Goal: Task Accomplishment & Management: Complete application form

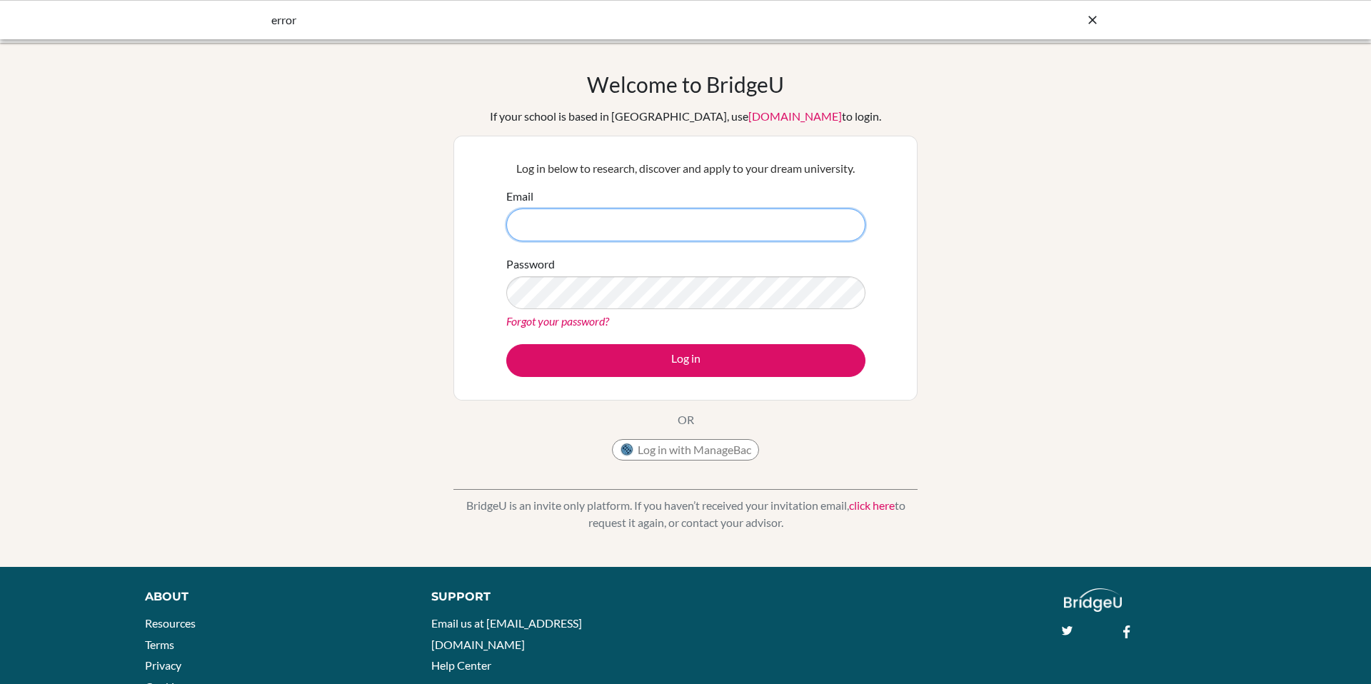
click at [612, 221] on input "Email" at bounding box center [685, 224] width 359 height 33
click at [607, 229] on input "Email" at bounding box center [685, 224] width 359 height 33
type input "cshambayati@ris.ae"
click at [555, 328] on div "Forgot your password?" at bounding box center [685, 321] width 359 height 17
click at [555, 323] on link "Forgot your password?" at bounding box center [557, 321] width 103 height 14
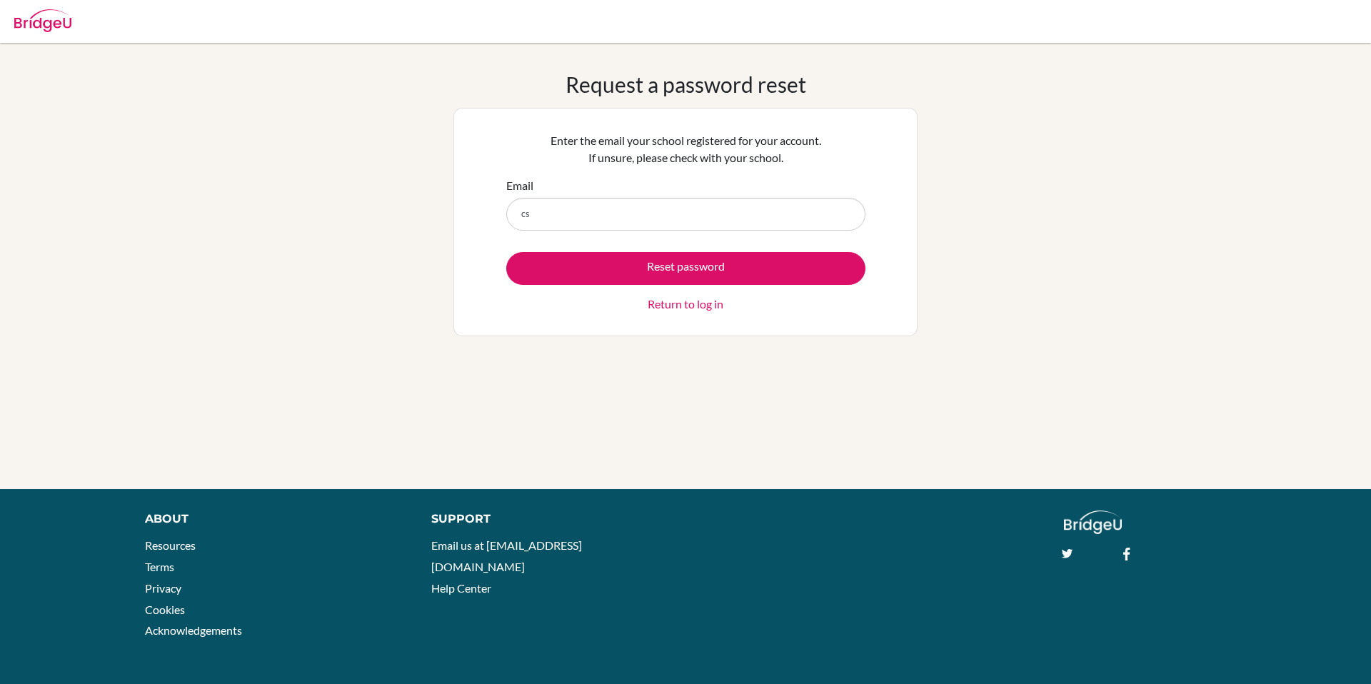
type input "cshambayati@ris.ae"
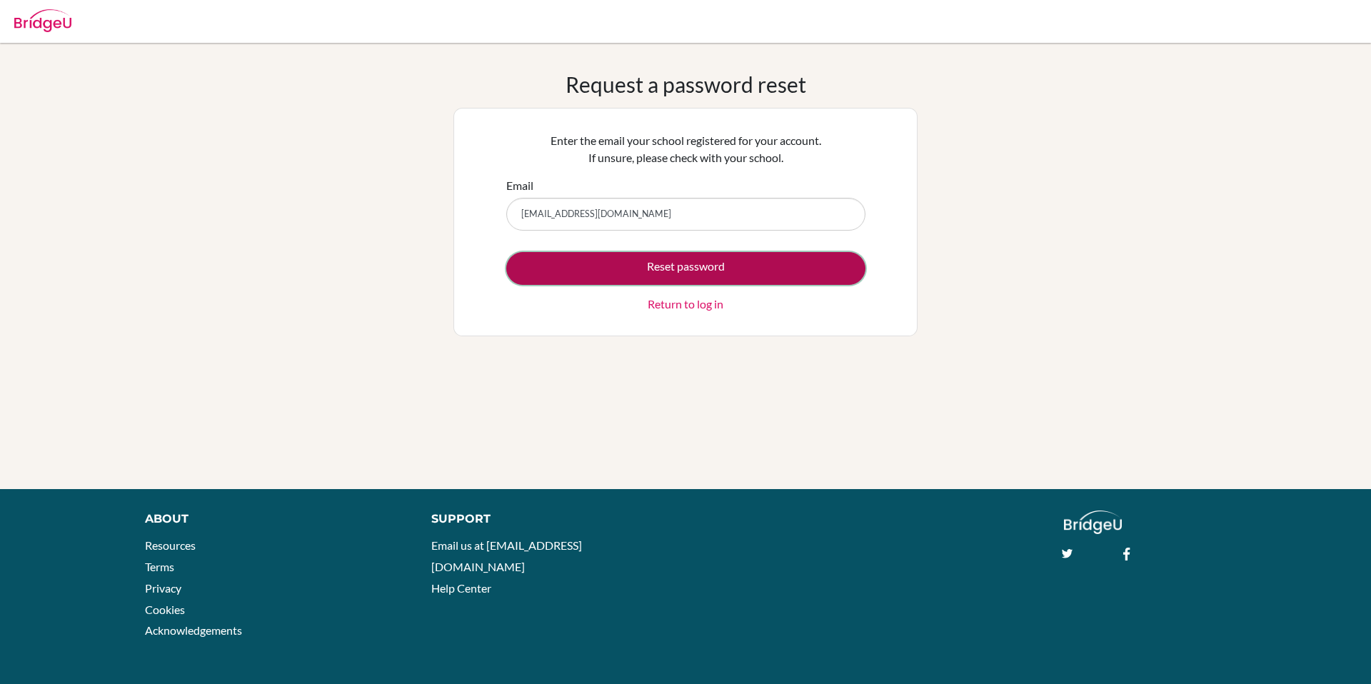
click at [620, 258] on button "Reset password" at bounding box center [685, 268] width 359 height 33
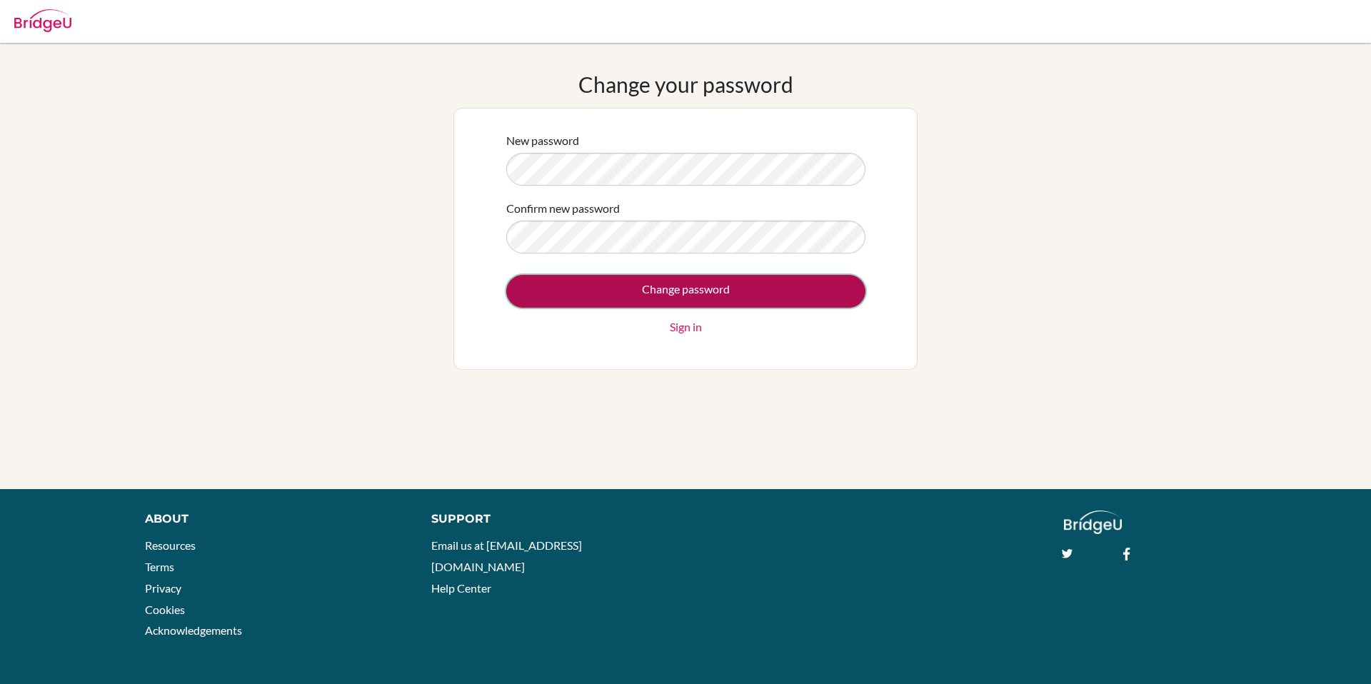
click at [620, 295] on input "Change password" at bounding box center [685, 291] width 359 height 33
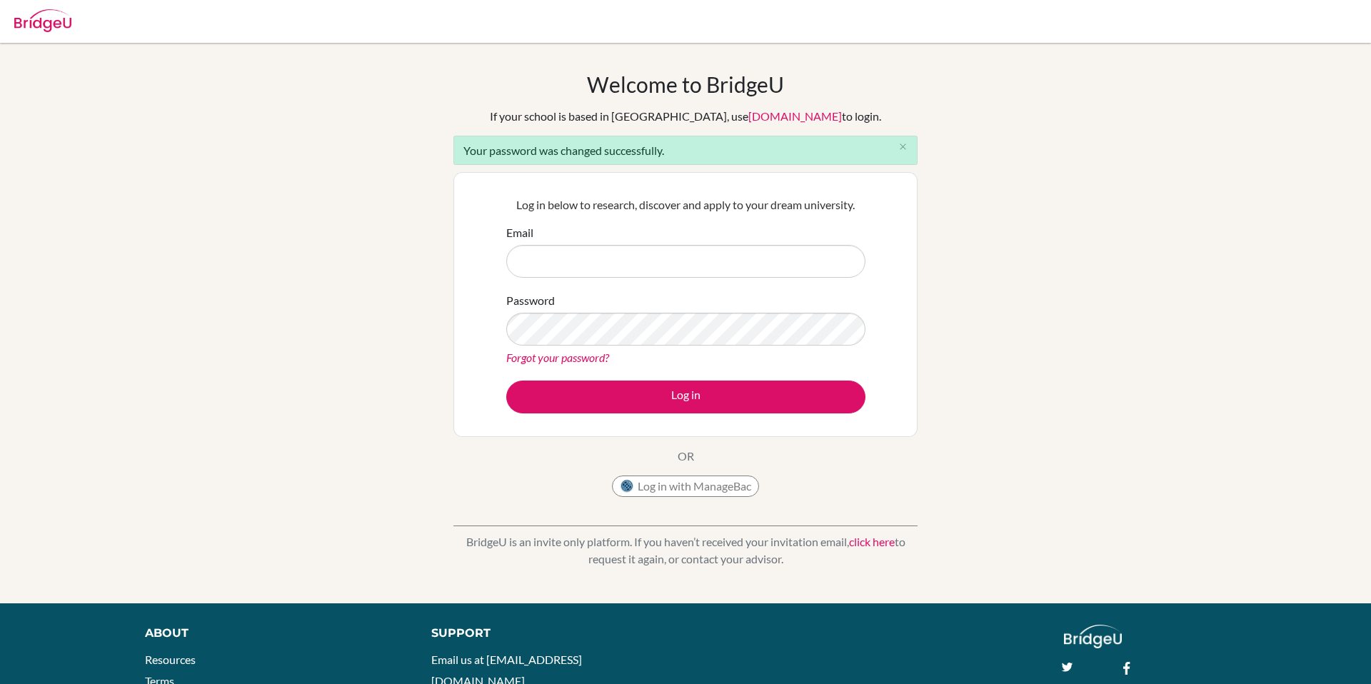
click at [603, 273] on input "Email" at bounding box center [685, 261] width 359 height 33
type input "[EMAIL_ADDRESS][DOMAIN_NAME]"
click at [506, 380] on button "Log in" at bounding box center [685, 396] width 359 height 33
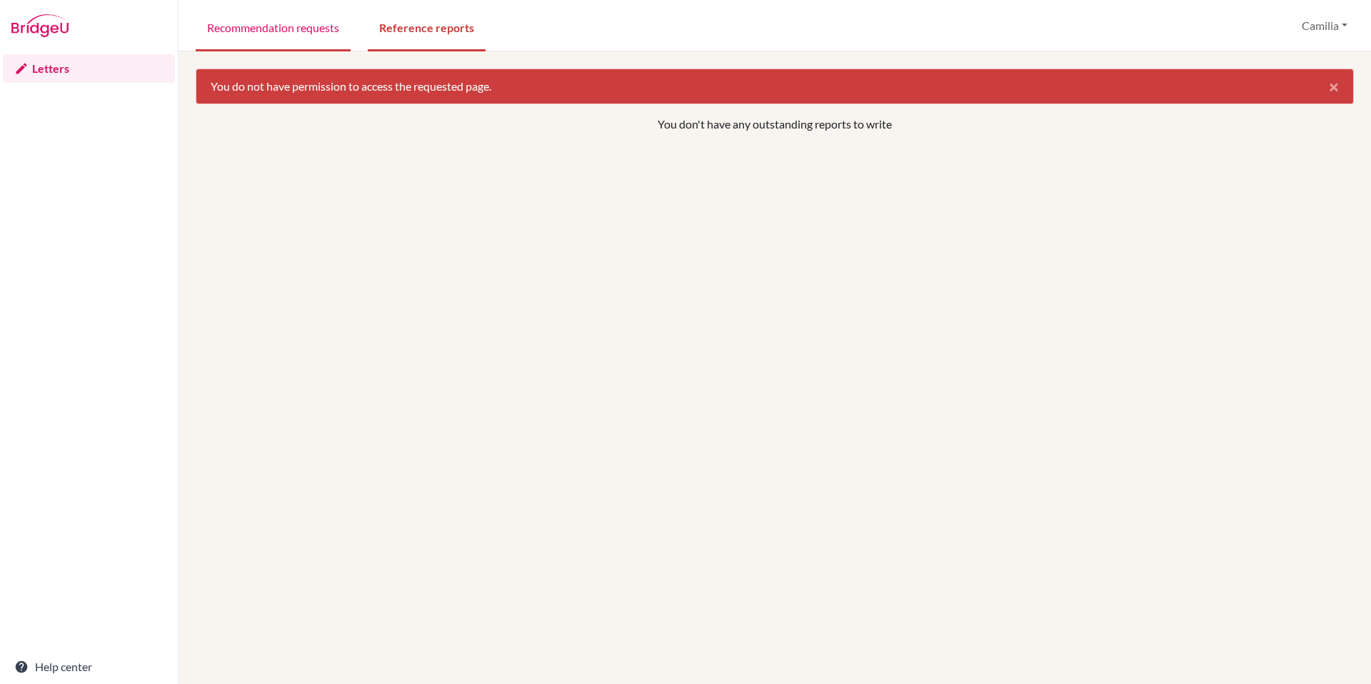
click at [313, 27] on link "Recommendation requests" at bounding box center [273, 26] width 155 height 49
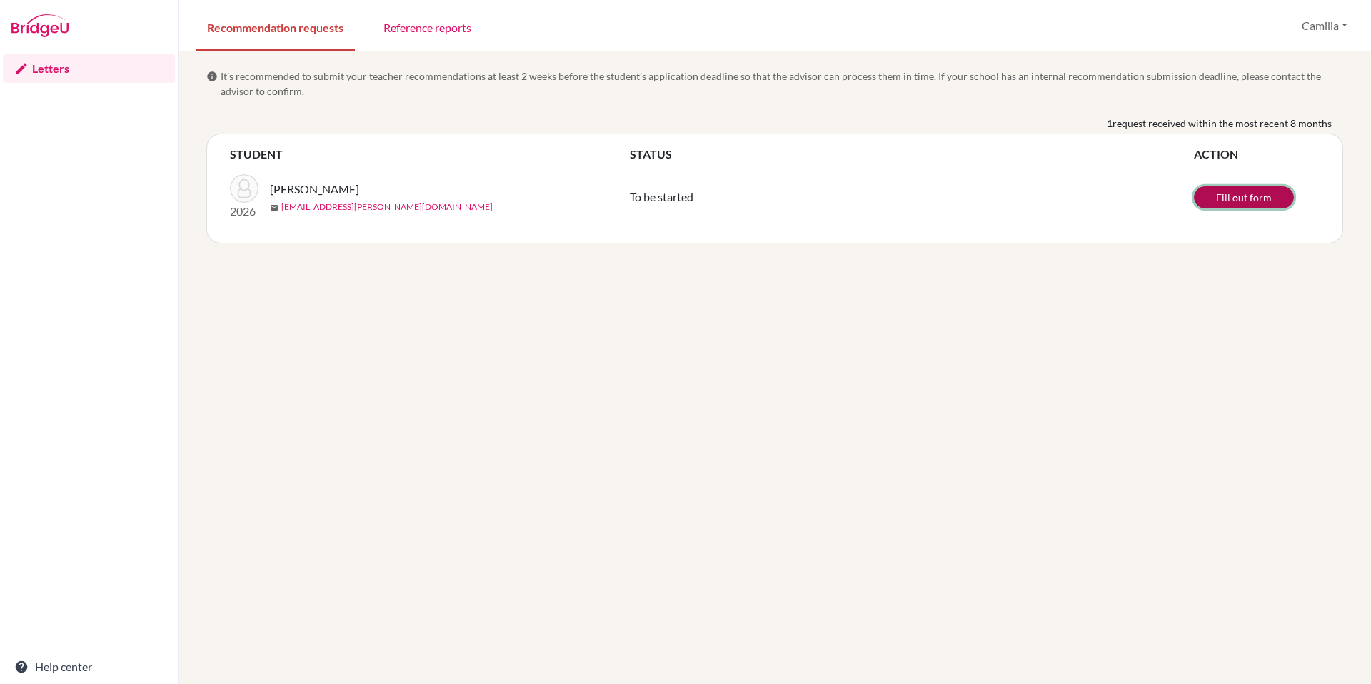
click at [1269, 200] on link "Fill out form" at bounding box center [1244, 197] width 100 height 22
click at [327, 190] on span "[PERSON_NAME]" at bounding box center [314, 189] width 89 height 17
copy span "[PERSON_NAME]"
click at [278, 189] on span "[PERSON_NAME]" at bounding box center [314, 189] width 89 height 17
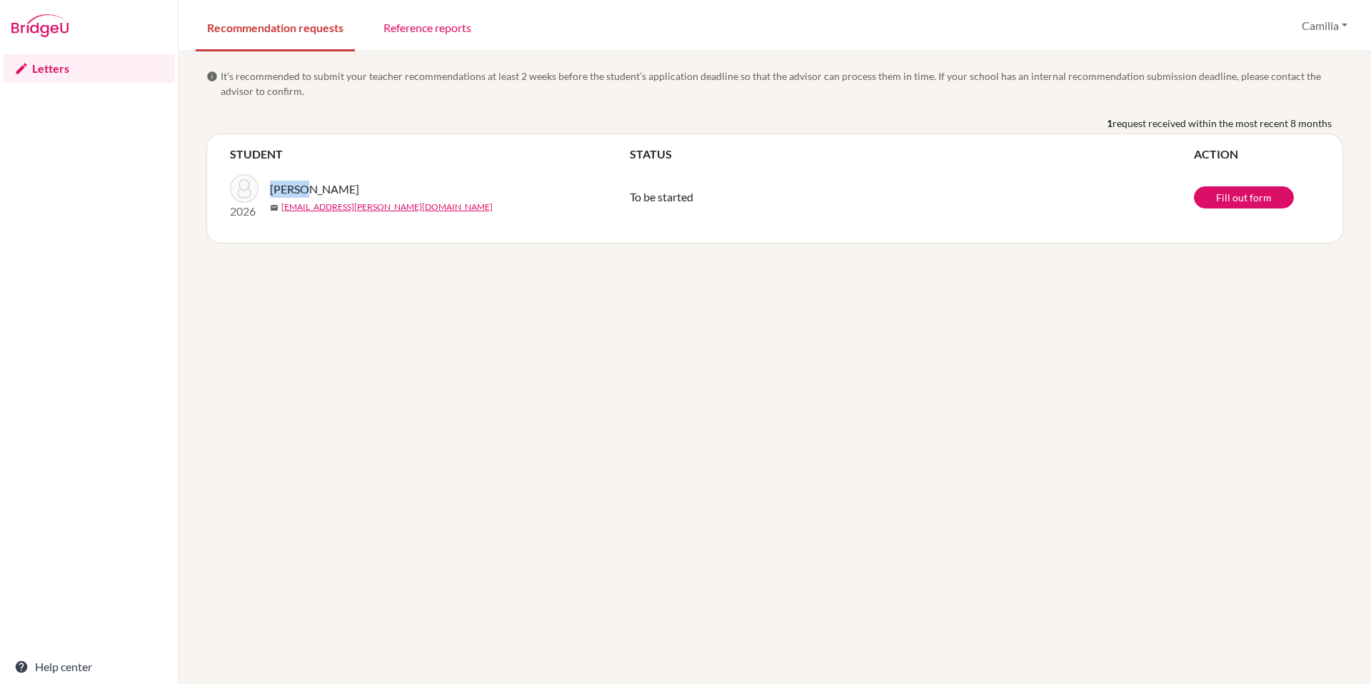
click at [278, 189] on span "[PERSON_NAME]" at bounding box center [314, 189] width 89 height 17
copy span "[PERSON_NAME]"
